Goal: Task Accomplishment & Management: Use online tool/utility

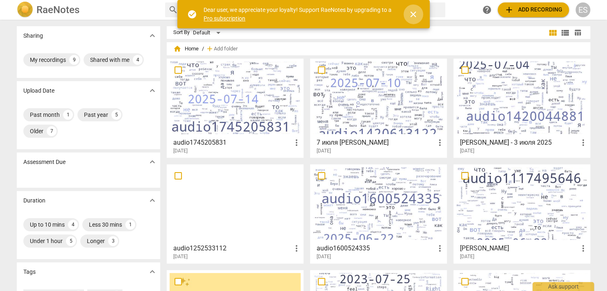
click at [411, 17] on span "close" at bounding box center [413, 14] width 10 height 10
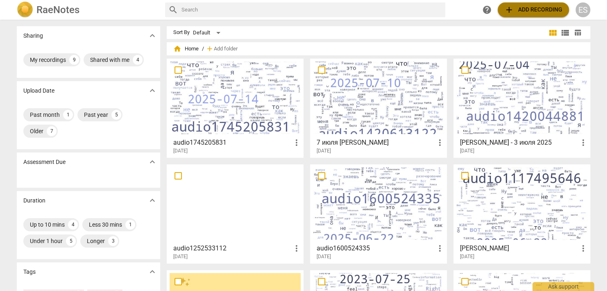
click at [531, 8] on span "add Add recording" at bounding box center [533, 10] width 58 height 10
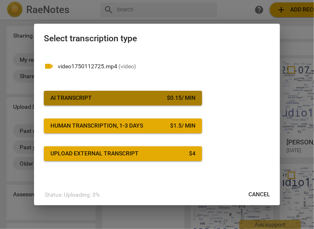
click at [142, 99] on span "AI Transcript $ 0.15 / min" at bounding box center [122, 98] width 145 height 8
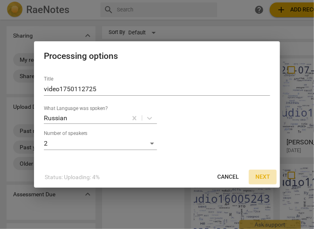
click at [264, 178] on span "Next" at bounding box center [262, 177] width 15 height 8
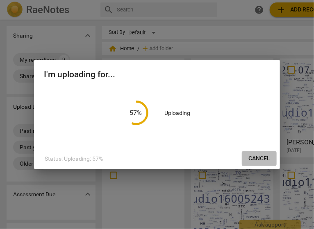
click at [263, 158] on span "Cancel" at bounding box center [259, 159] width 22 height 8
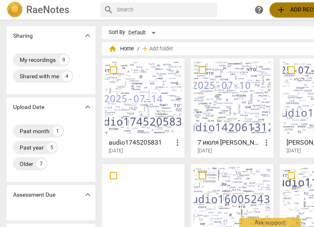
click at [290, 9] on span "add Add recording" at bounding box center [305, 10] width 58 height 10
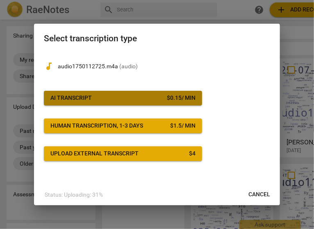
click at [144, 100] on span "AI Transcript $ 0.15 / min" at bounding box center [122, 98] width 145 height 8
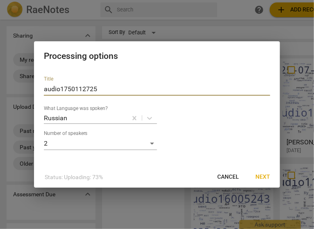
drag, startPoint x: 100, startPoint y: 88, endPoint x: 34, endPoint y: 93, distance: 66.5
click at [34, 93] on div "Title audio1750112725 What Language was spoken? Russian Number of speakers 2" at bounding box center [157, 118] width 246 height 97
type input "05 - 13 августа 2025 ЯР"
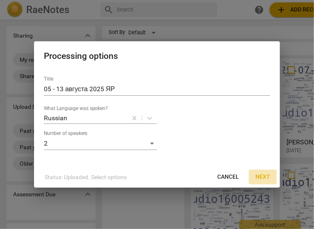
click at [262, 178] on span "Next" at bounding box center [262, 177] width 15 height 8
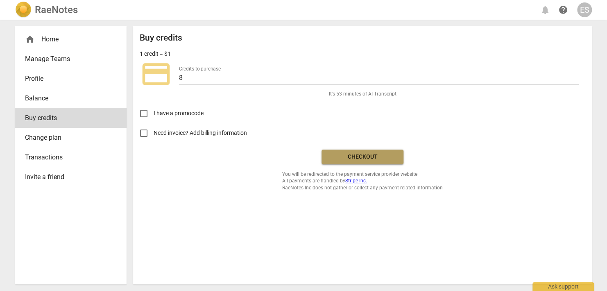
click at [375, 159] on span "Checkout" at bounding box center [362, 157] width 69 height 8
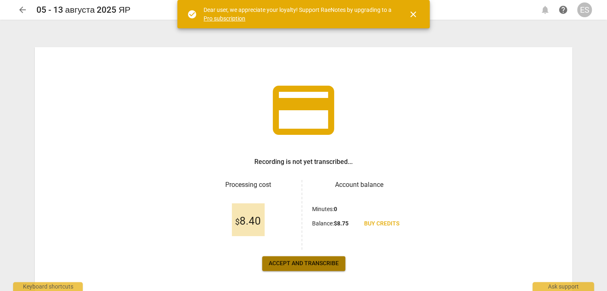
click at [320, 266] on span "Accept and transcribe" at bounding box center [304, 263] width 70 height 8
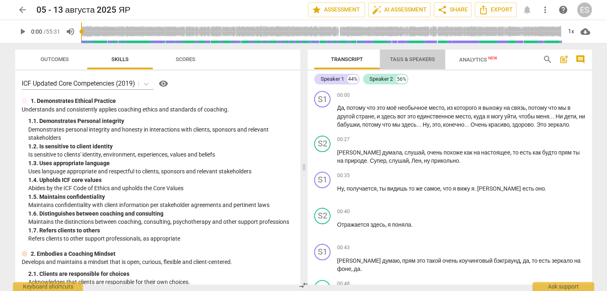
click at [413, 61] on span "Tags & Speakers" at bounding box center [412, 59] width 45 height 6
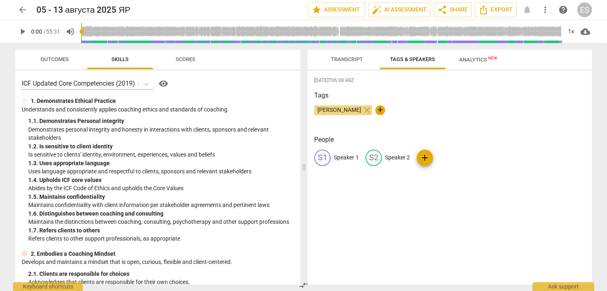
click at [348, 158] on p "Speaker 1" at bounding box center [346, 157] width 25 height 9
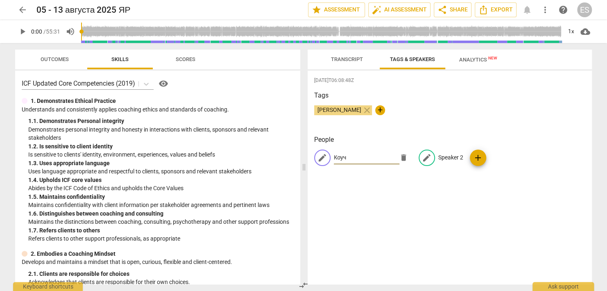
type input "Коуч"
click at [445, 159] on p "Speaker 2" at bounding box center [450, 157] width 25 height 9
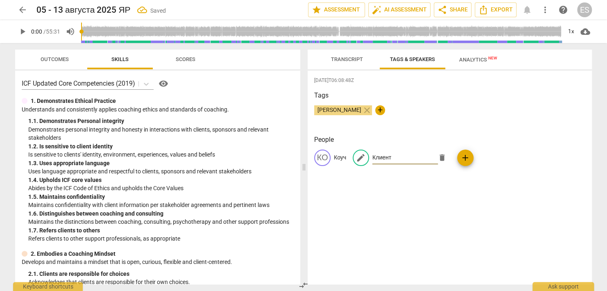
type input "Клиент"
click at [438, 213] on div "[DATE]T06:08:48Z Tags [PERSON_NAME] close + People [PERSON_NAME] edit Клиент de…" at bounding box center [449, 177] width 284 height 214
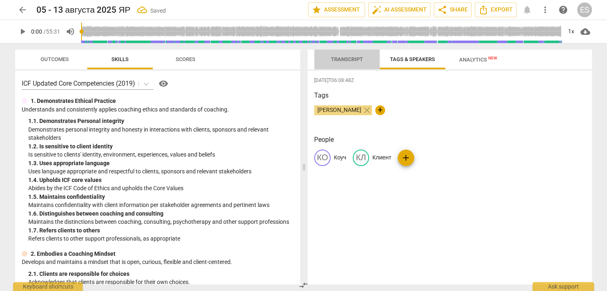
click at [343, 60] on span "Transcript" at bounding box center [347, 59] width 32 height 6
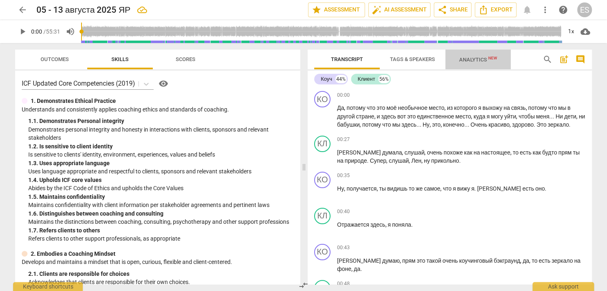
click at [472, 59] on span "Analytics New" at bounding box center [478, 59] width 38 height 6
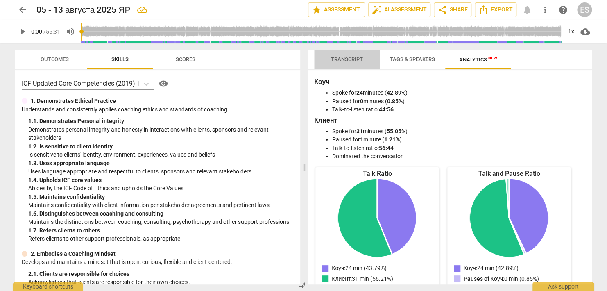
click at [345, 59] on span "Transcript" at bounding box center [347, 59] width 32 height 6
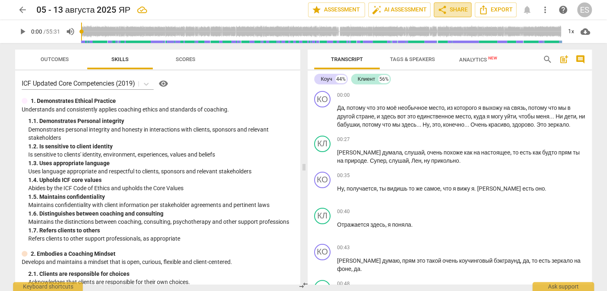
click at [457, 11] on span "share Share" at bounding box center [452, 10] width 30 height 10
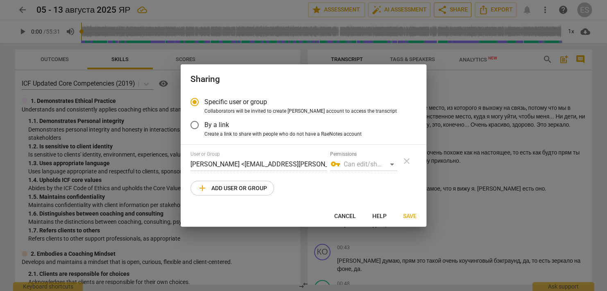
radio input "false"
click at [195, 126] on input "By a link" at bounding box center [195, 125] width 20 height 20
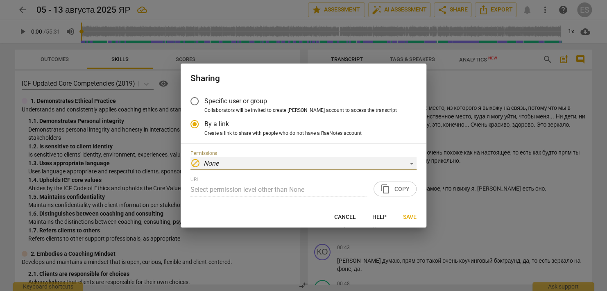
click at [412, 164] on div "block None" at bounding box center [303, 163] width 226 height 13
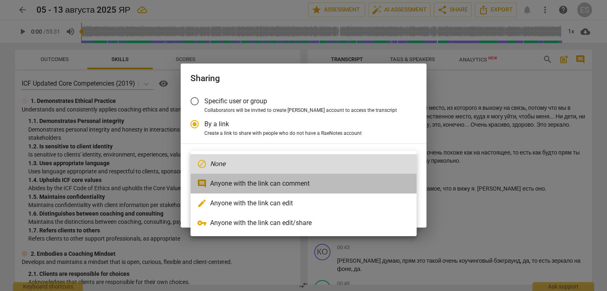
click at [268, 184] on li "comment Anyone with the link can comment" at bounding box center [303, 184] width 226 height 20
radio input "false"
type input "[URL][DOMAIN_NAME]"
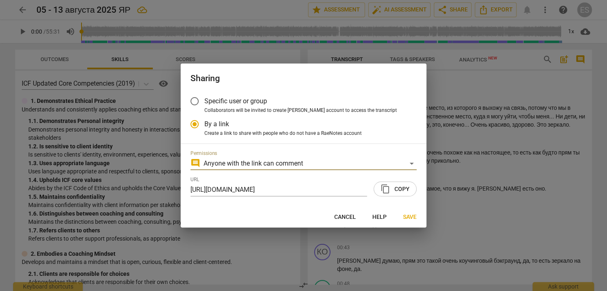
click at [399, 190] on span "content_copy Copy" at bounding box center [394, 189] width 29 height 10
click at [408, 216] on span "Save" at bounding box center [410, 217] width 14 height 8
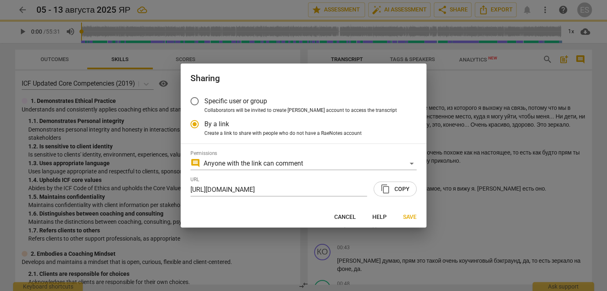
radio input "false"
